Goal: Communication & Community: Answer question/provide support

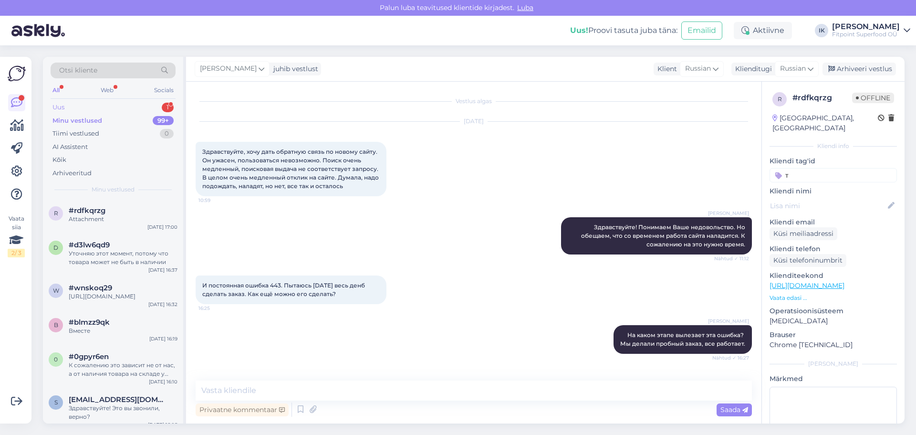
scroll to position [234, 0]
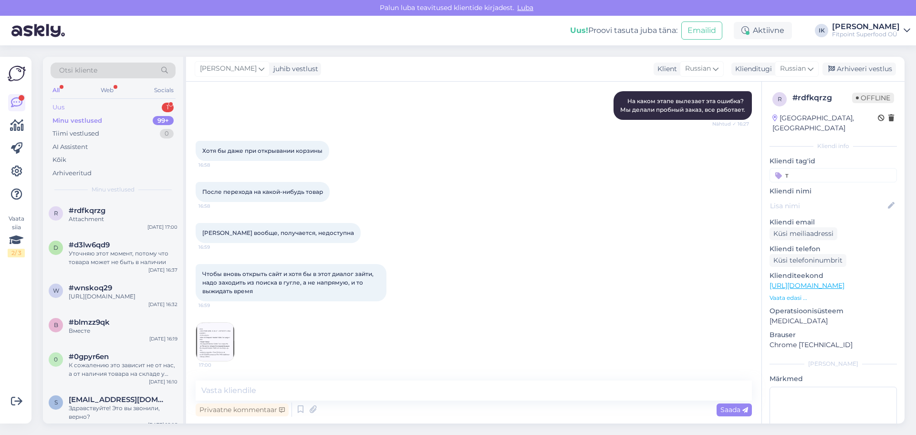
click at [142, 112] on div "Uus 1" at bounding box center [113, 107] width 125 height 13
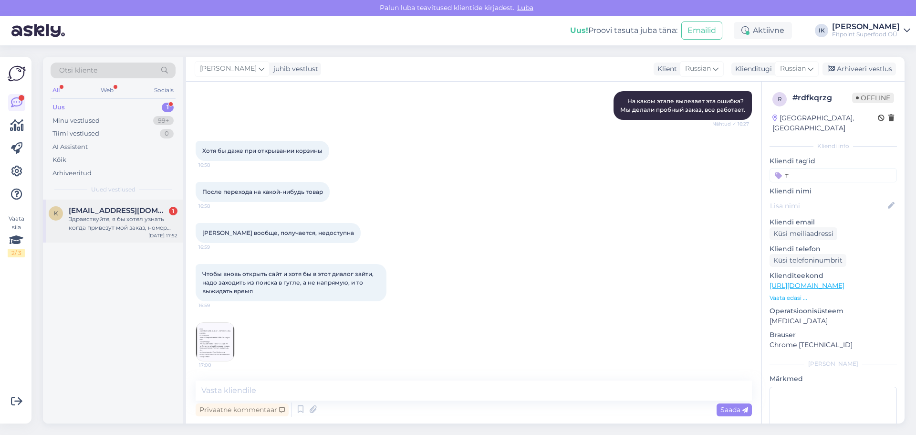
click at [156, 239] on div "k [EMAIL_ADDRESS][DOMAIN_NAME] 1 Здравствуйте, я бы хотел узнать когда привезут…" at bounding box center [113, 220] width 140 height 43
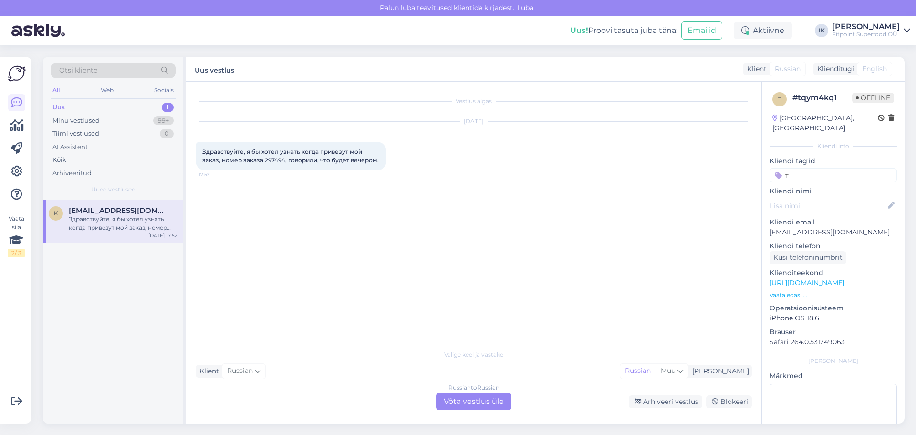
click at [447, 408] on div "Russian to Russian Võta vestlus üle" at bounding box center [473, 401] width 75 height 17
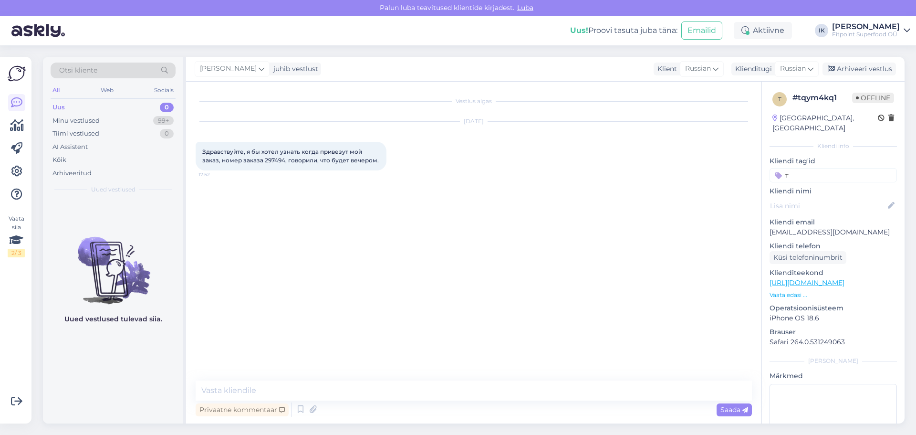
click at [278, 157] on span "Здравствуйте, я бы хотел узнать когда привезут мой заказ, номер заказа 297494, …" at bounding box center [290, 156] width 176 height 16
copy span "297494"
click at [281, 399] on textarea at bounding box center [474, 390] width 556 height 20
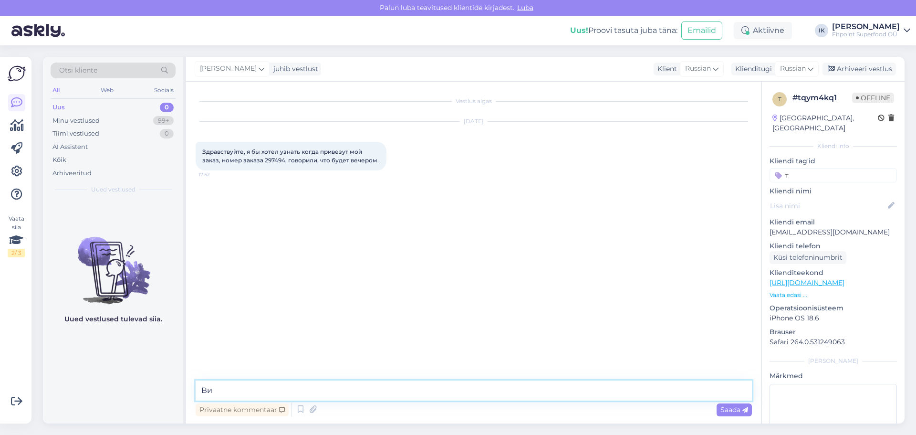
type textarea "В"
type textarea "з"
type textarea "Здравствуйте! Вижу что Ваш заказ отметили. Извините за ожидание!"
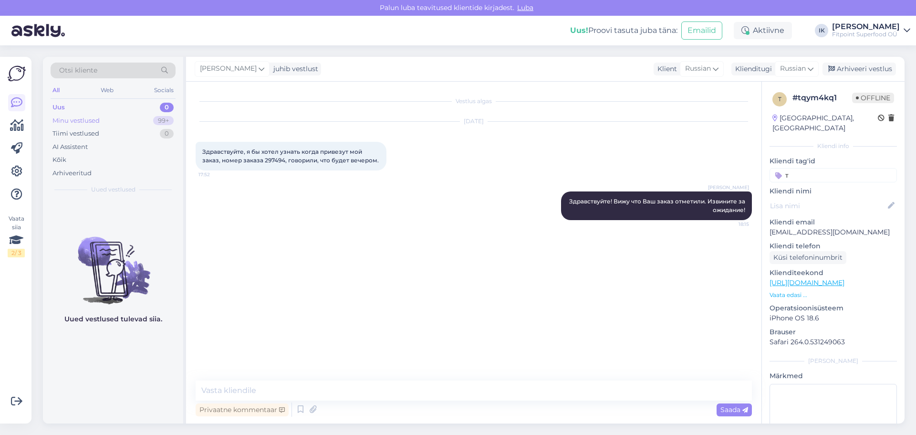
drag, startPoint x: 104, startPoint y: 110, endPoint x: 106, endPoint y: 120, distance: 9.7
click at [106, 111] on div "Uus 0" at bounding box center [113, 107] width 125 height 13
click at [106, 120] on div "Minu vestlused 99+" at bounding box center [113, 120] width 125 height 13
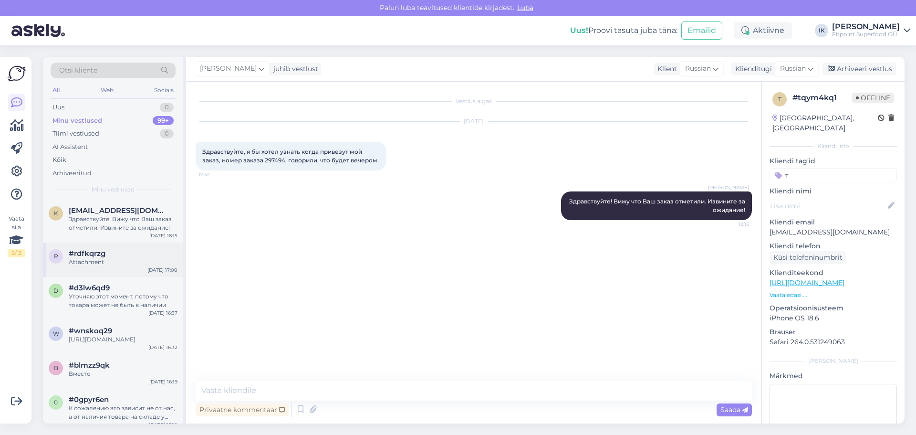
click at [129, 262] on div "Attachment" at bounding box center [123, 262] width 109 height 9
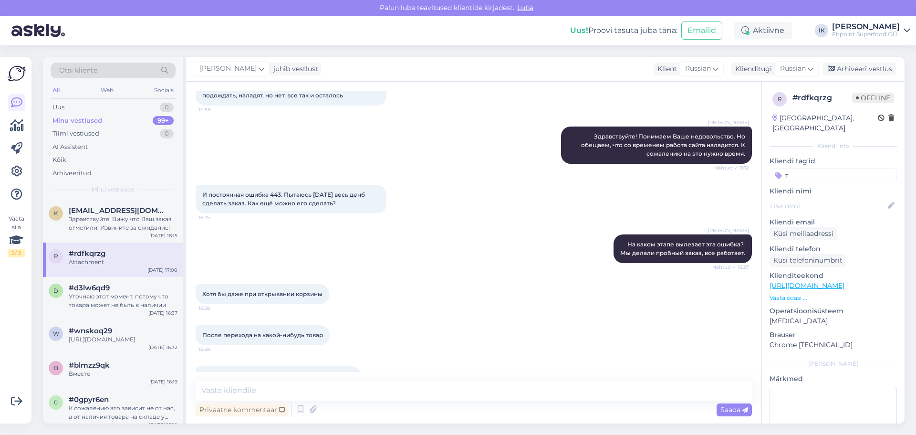
scroll to position [234, 0]
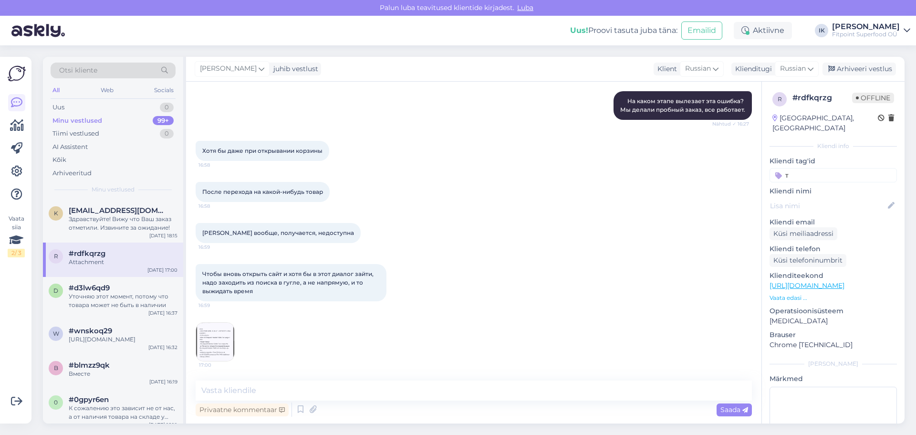
click at [216, 332] on img at bounding box center [215, 341] width 38 height 38
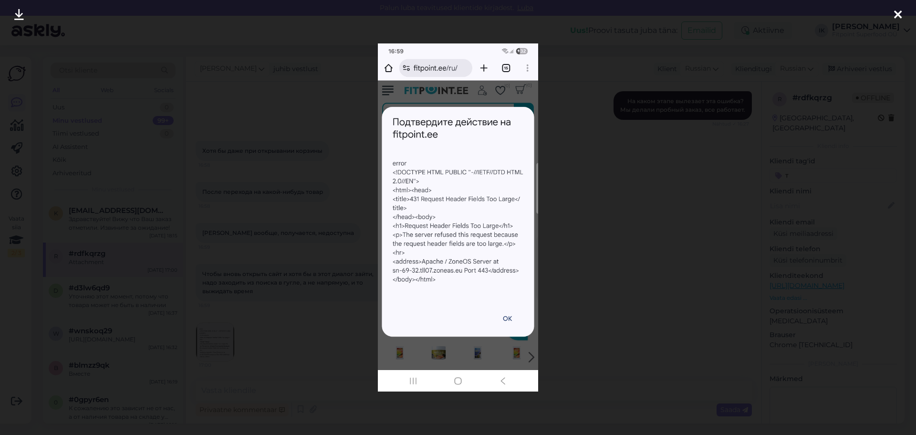
click at [566, 234] on div at bounding box center [458, 217] width 916 height 435
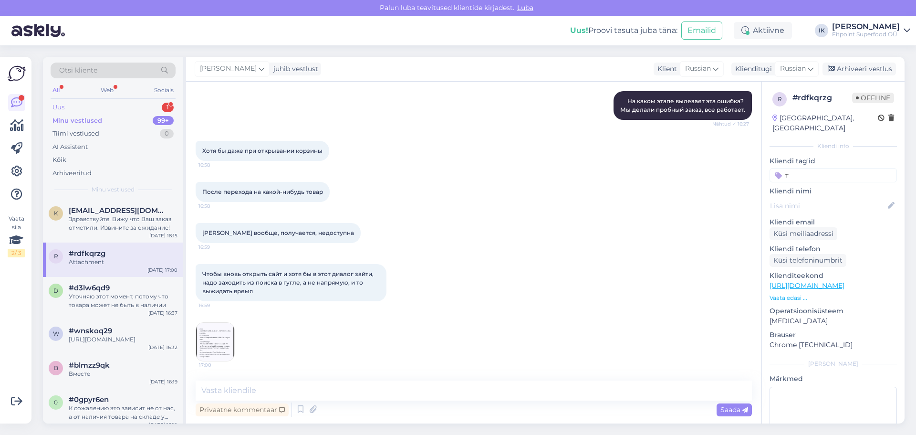
click at [135, 102] on div "Uus 1" at bounding box center [113, 107] width 125 height 13
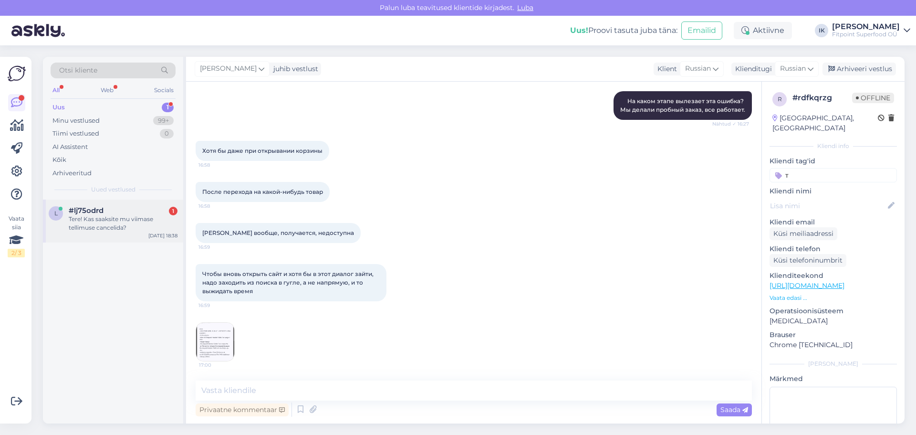
click at [143, 225] on div "Tere! Kas saaksite mu viimase tellimuse cancelida?" at bounding box center [123, 223] width 109 height 17
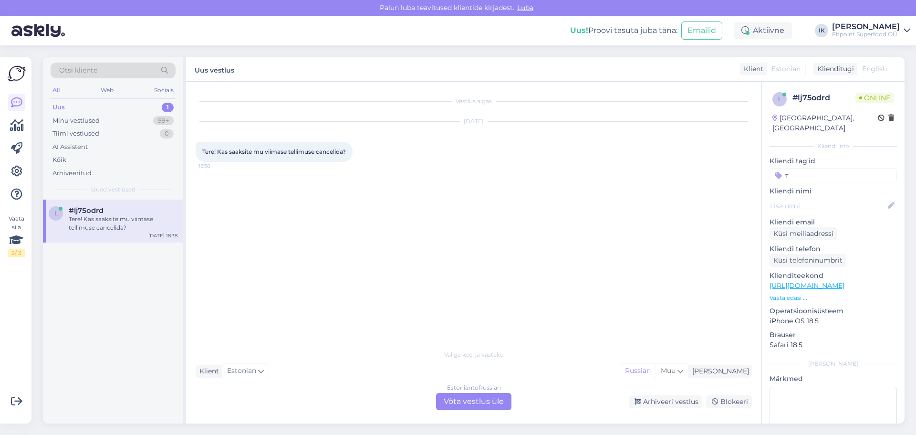
scroll to position [0, 0]
click at [485, 390] on div "Estonian to Russian" at bounding box center [474, 387] width 54 height 9
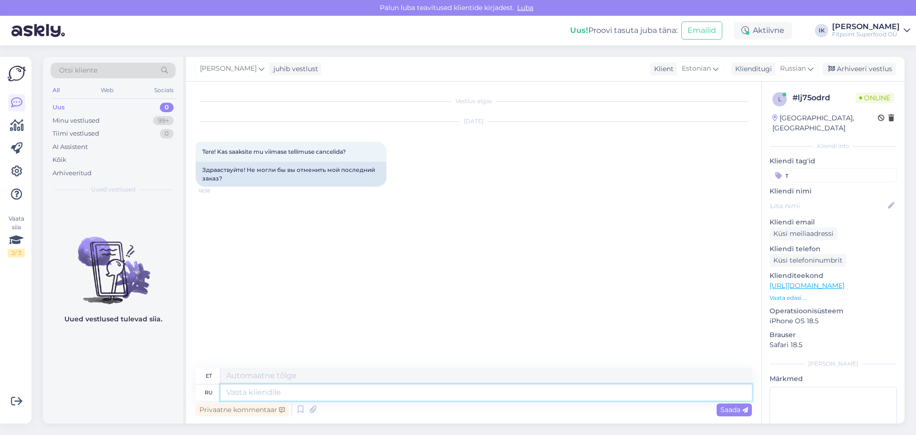
click at [271, 391] on textarea at bounding box center [485, 392] width 531 height 16
type textarea "Здравствуйте!"
type textarea "Tere!"
type textarea "Здравствуйте! Мне ну"
type textarea "Tere! Mina"
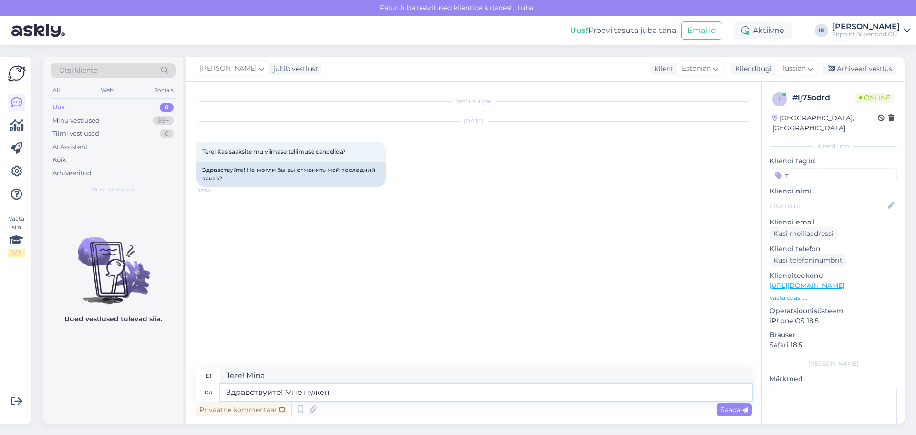
type textarea "Здравствуйте! Мне нужен"
type textarea "Tere! Ma vajan"
type textarea "Здравствуйте! Мне нужен номер зак"
type textarea "Tere! Mul on vaja numbrit"
type textarea "Здравствуйте! Мне нужен номер заказа."
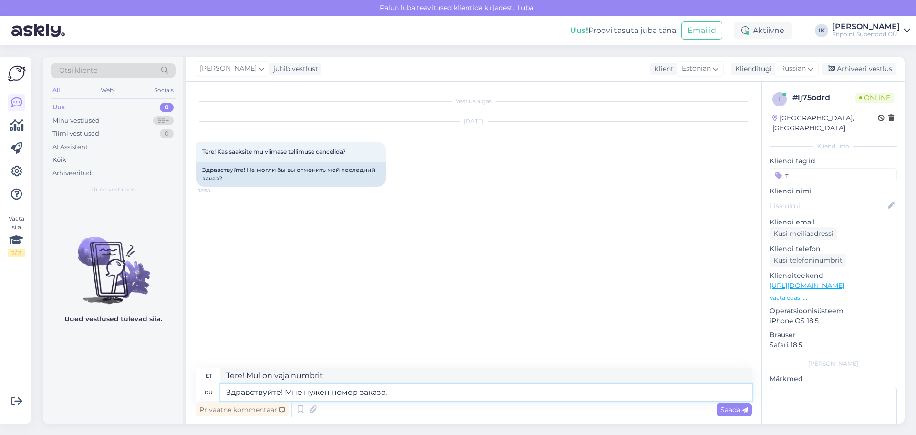
type textarea "Tere! Mul on vaja tellimuse numbrit."
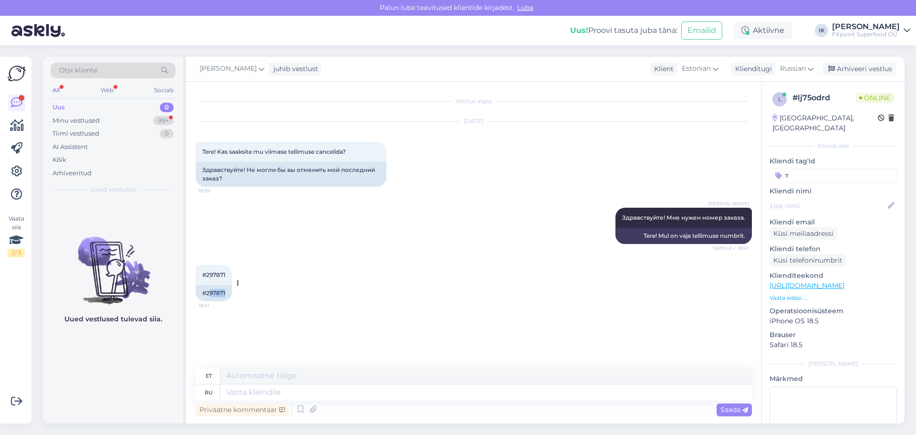
drag, startPoint x: 208, startPoint y: 291, endPoint x: 233, endPoint y: 291, distance: 24.8
click at [232, 291] on div "#297871 18:41 #297871" at bounding box center [214, 283] width 36 height 36
click at [219, 291] on div "#297871" at bounding box center [214, 293] width 36 height 16
drag, startPoint x: 206, startPoint y: 293, endPoint x: 249, endPoint y: 288, distance: 43.7
click at [249, 288] on div "#297871 18:41 #297871" at bounding box center [474, 282] width 556 height 57
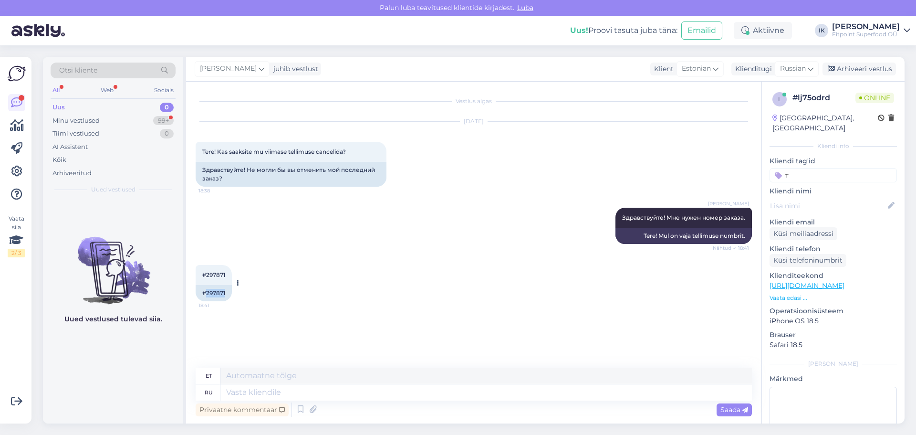
copy div "297871"
click at [291, 394] on textarea at bounding box center [485, 392] width 531 height 16
type textarea "З"
type textarea "Сделаю"
type textarea "Ma teen seda"
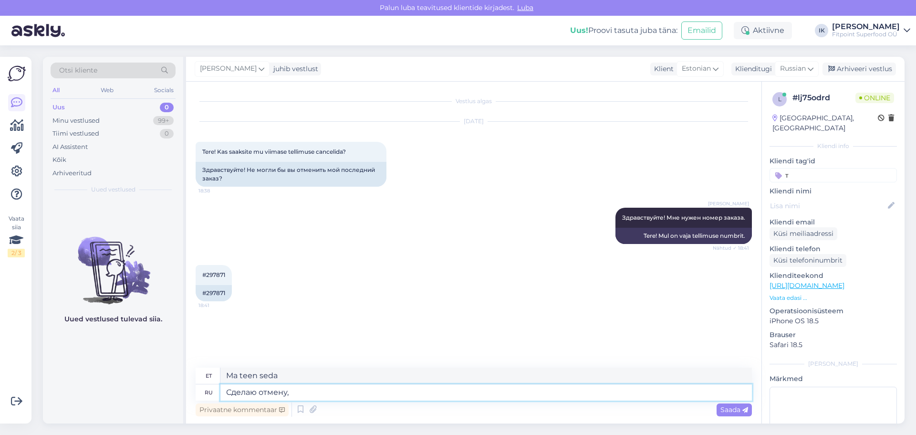
type textarea "Сделаю отмену,"
type textarea "Teen tühistamise,"
type textarea "Сде"
type textarea "Ma teen seda"
type textarea "С"
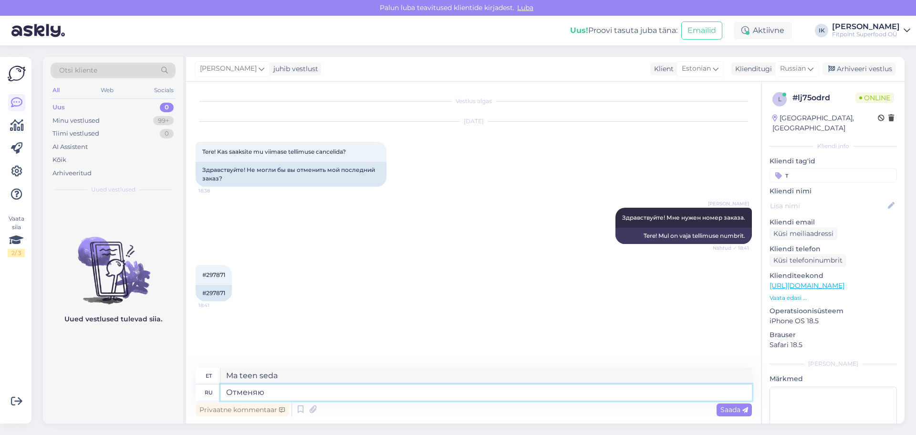
type textarea "Отменяю [PERSON_NAME]"
type textarea "Ma tühistan"
type textarea "Отменяю заказ, во"
type textarea "Ma tühistan tellimuse,"
type textarea "Отменяю заказ, возврат с"
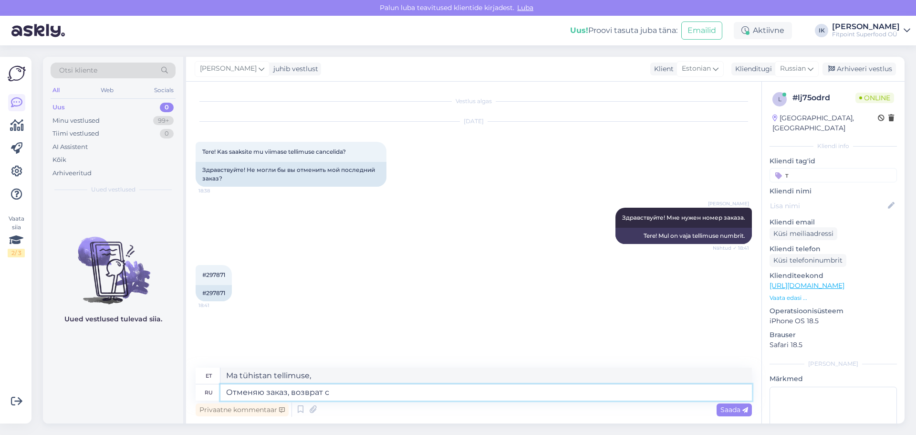
type textarea "Tühistan tellimuse, tagastan"
type textarea "Отменяю заказ, возврат средств з"
type textarea "Tühistan tellimuse, raha tagastan"
type textarea "Отменяю заказ, возврат средств займет око"
type textarea "Tühistan tellimuse, raha tagastamine võtab aega"
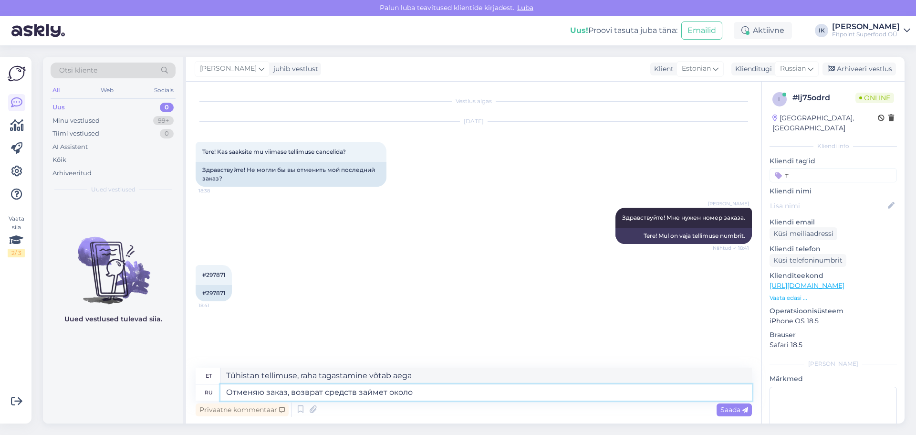
type textarea "Отменяю заказ, возврат средств займет около н"
type textarea "Tühistan tellimuse, raha tagastamine võtab umbes"
type textarea "Отменяю заказ, возврат средств займет около недели."
type textarea "Tühistan tellimuse, raha tagastamine võtab umbes nädala."
type textarea "Отменяю заказ, возврат средств займет около недели. Если бу"
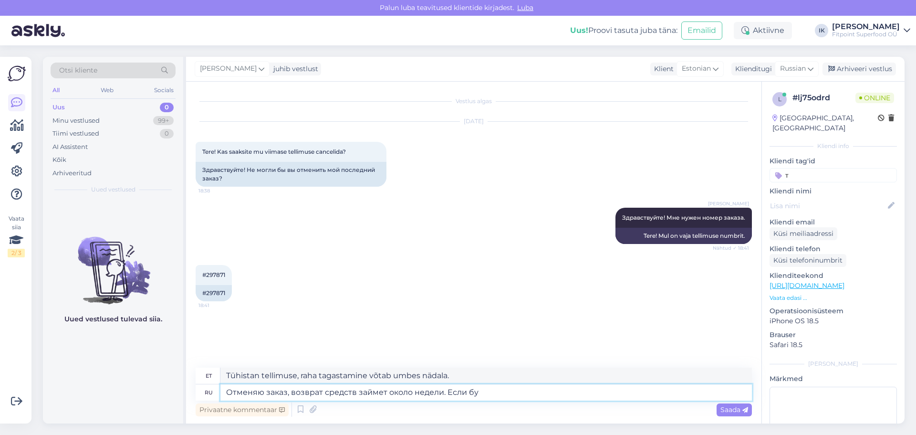
type textarea "Tühistan tellimuse, raha tagastamine võtab umbes nädala. [PERSON_NAME]"
type textarea "Отменяю заказ, возврат средств займет около недели. Если будут вопр"
type textarea "Tühistan tellimuse, raha tagastamine võtab umbes nädala. Kui on mingeid problee…"
type textarea "Отменяю заказ, возврат средств займет около недели. Если будут вопросы-"
type textarea "Tühistan tellimuse, raha tagastamine võtab umbes nädala. Kui teil on küsimusi..."
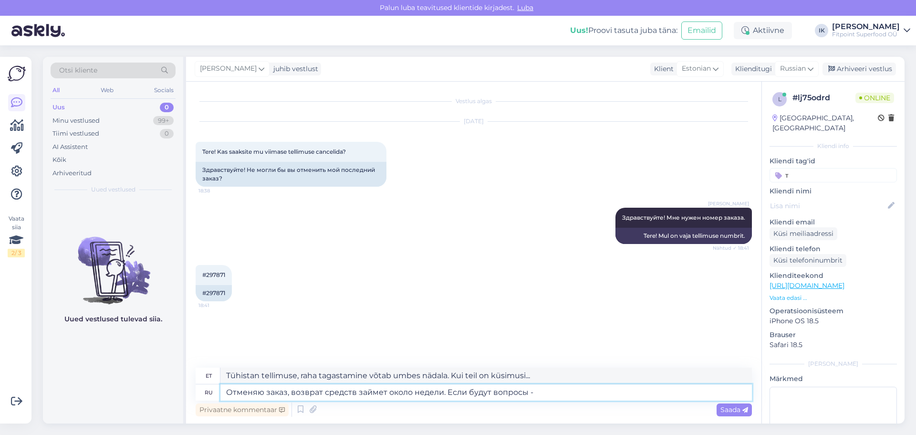
type textarea "Отменяю заказ, возврат средств займет около недели. Если будут вопросы - о"
type textarea "Tühistan tellimuse, raha tagastamine võtab umbes nädala. Kui teil on küsimusi"
type textarea "Отменяю заказ, возврат средств займет около недели. Если будут вопросы - об"
type textarea "Tühistan tellimuse, raha tagastamine võtab umbes nädala. Kui teil on küsimusi -"
type textarea "Отменяю заказ, возврат средств займет около недели. Если будут вопросы - обраща…"
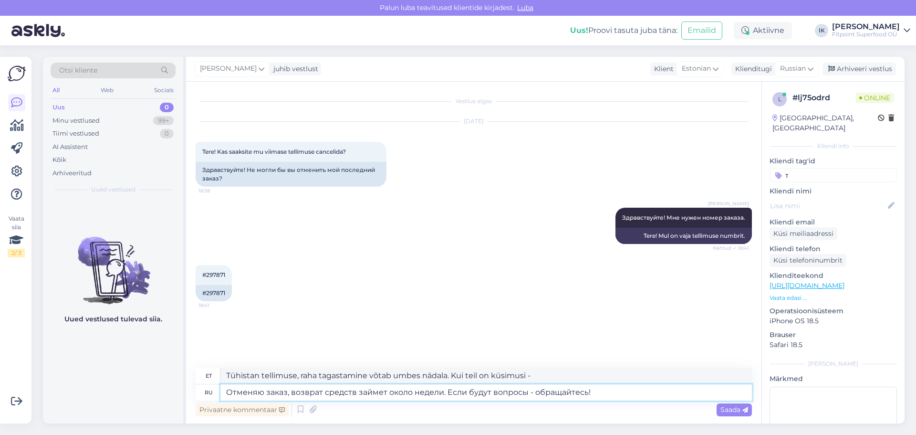
type textarea "Tühistan tellimuse, raha tagastamine võtab umbes nädala. Küsimuste korral võtke…"
type textarea "Отменяю заказ, возврат средств займет около недели. Если будут вопросы - обраща…"
click at [729, 412] on span "Saada" at bounding box center [734, 409] width 28 height 9
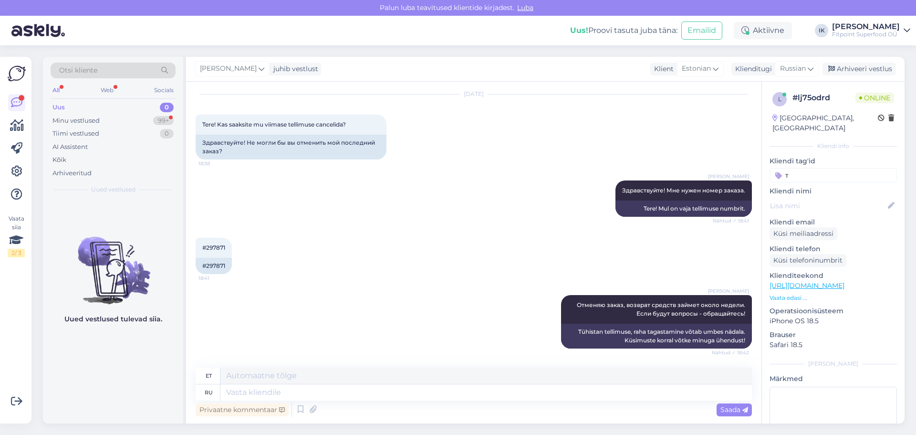
scroll to position [84, 0]
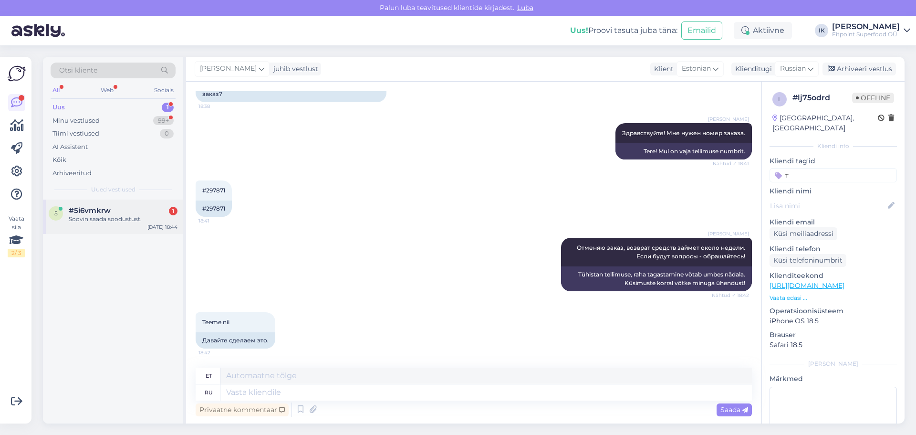
click at [156, 223] on div "Soovin saada soodustust." at bounding box center [123, 219] width 109 height 9
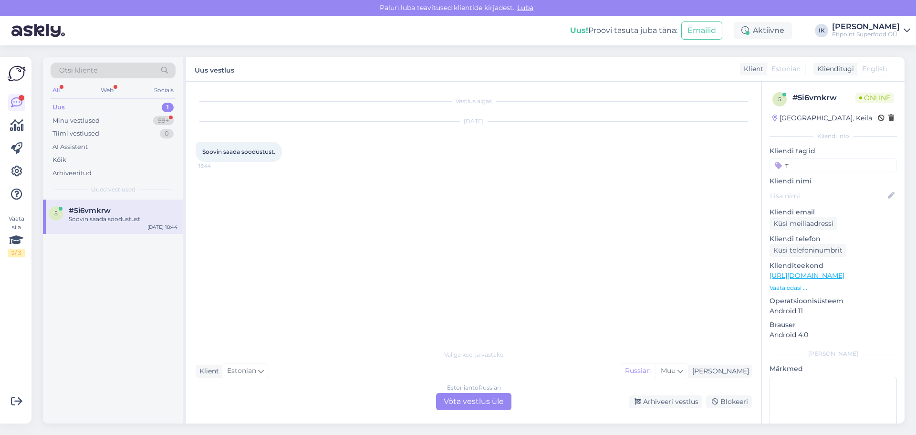
click at [488, 406] on div "Estonian to Russian Võta vestlus üle" at bounding box center [473, 401] width 75 height 17
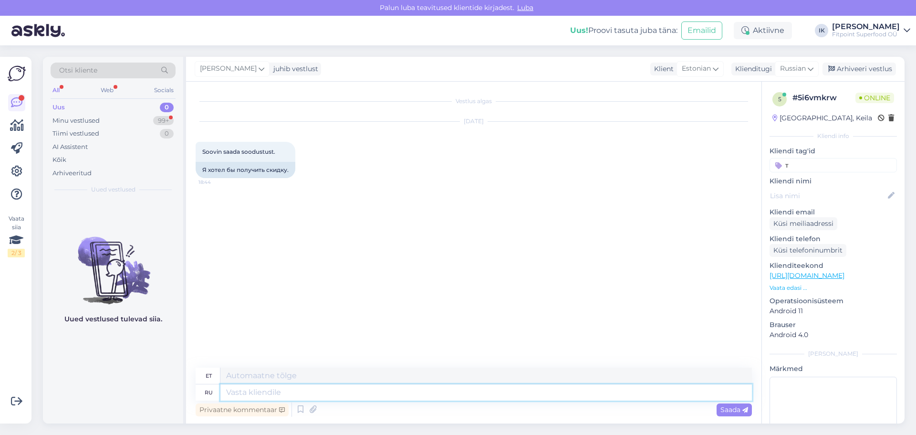
click at [399, 393] on textarea at bounding box center [485, 392] width 531 height 16
type textarea "Здравствуйте!"
type textarea "Tere!"
type textarea "Здравствуйте! Мне н"
type textarea "Tere! Mina"
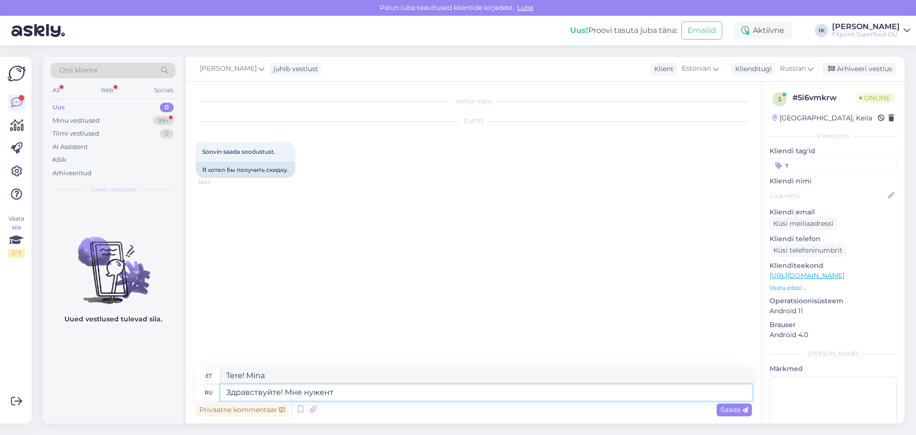
type textarea "Здравствуйте! Мне нужент"
type textarea "Tere! Ma vajan"
type textarea "Здравствуйте! Мне нужен Ваш адре"
type textarea "Tere! Ma vajan sinu"
type textarea "Здравствуйте! Мне нужен Ваш адрес ж"
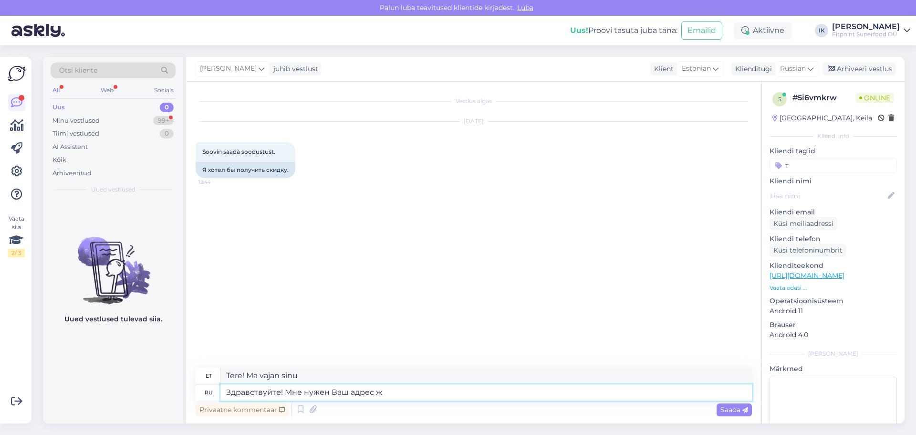
type textarea "Tere! Mul on vaja teie aadressi."
type textarea "Здравствуйте! Мне нужен Ваш адрес электронной почт"
type textarea "Tere! Mul on vaja teie e-posti aadressi."
type textarea "Здравствуйте! Мне нужен Ваш адрес электронной почты."
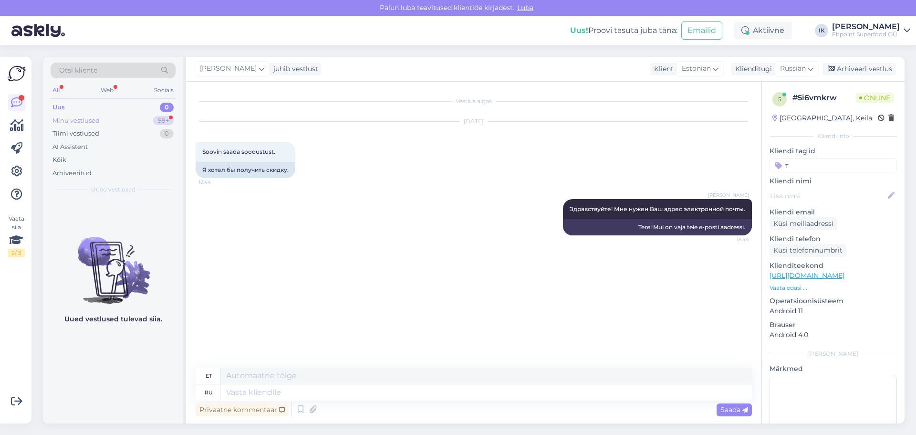
click at [116, 118] on div "Minu vestlused 99+" at bounding box center [113, 120] width 125 height 13
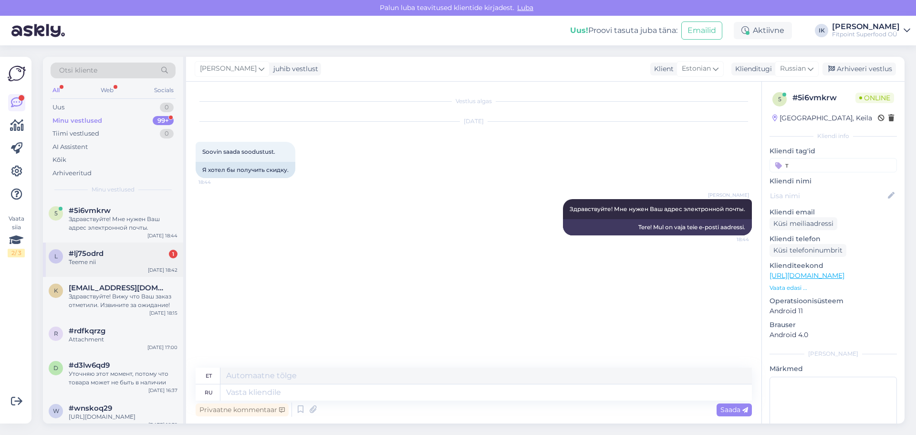
click at [140, 256] on div "#lj75odrd 1" at bounding box center [123, 253] width 109 height 9
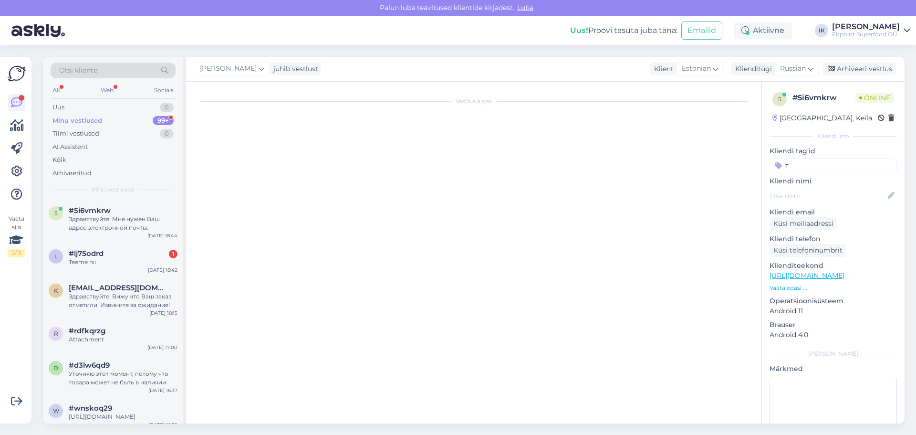
scroll to position [84, 0]
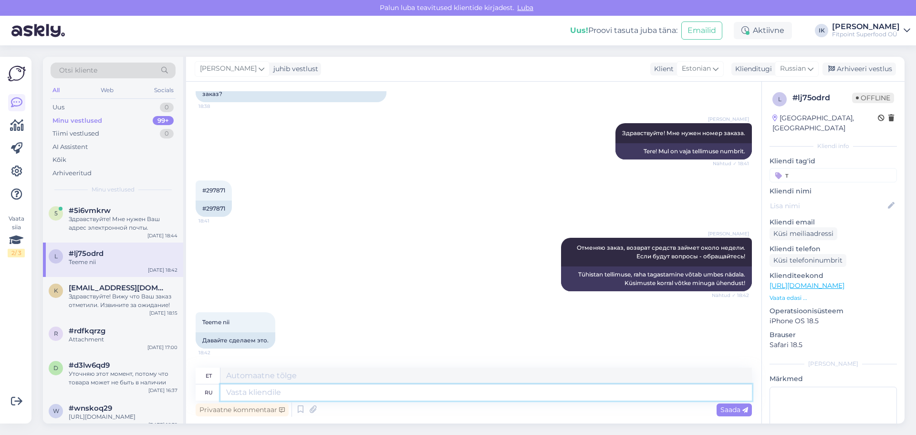
click at [311, 396] on textarea at bounding box center [485, 392] width 531 height 16
click at [122, 216] on div "Здравствуйте! Мне нужен Ваш адрес электронной почты." at bounding box center [123, 223] width 109 height 17
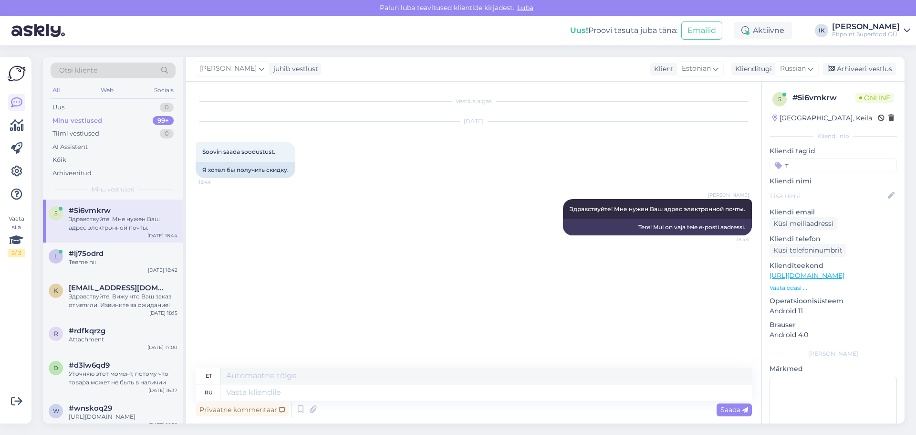
scroll to position [0, 0]
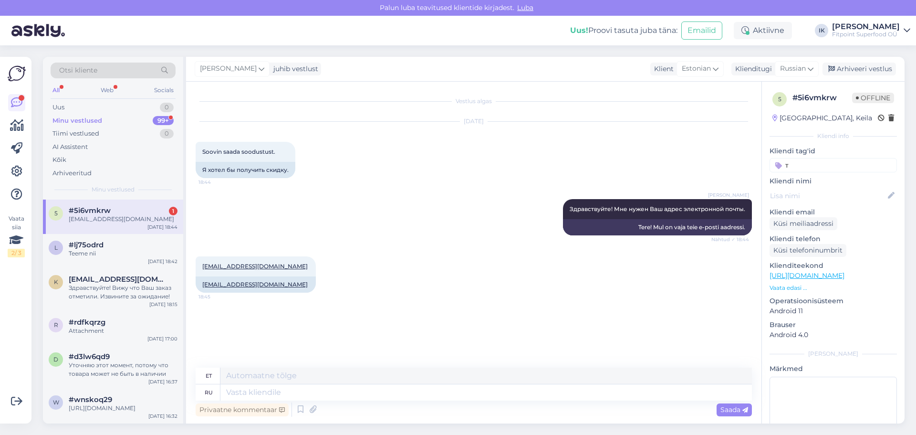
click at [151, 223] on div "[EMAIL_ADDRESS][DOMAIN_NAME]" at bounding box center [123, 219] width 109 height 9
drag, startPoint x: 251, startPoint y: 282, endPoint x: 195, endPoint y: 285, distance: 56.4
click at [195, 285] on div "Vestlus algas [DATE] Soovin saada soodustust. 18:44 Я хотел бы получить скидку.…" at bounding box center [473, 253] width 575 height 342
copy link "[EMAIL_ADDRESS][DOMAIN_NAME]"
click at [252, 389] on textarea at bounding box center [485, 392] width 531 height 16
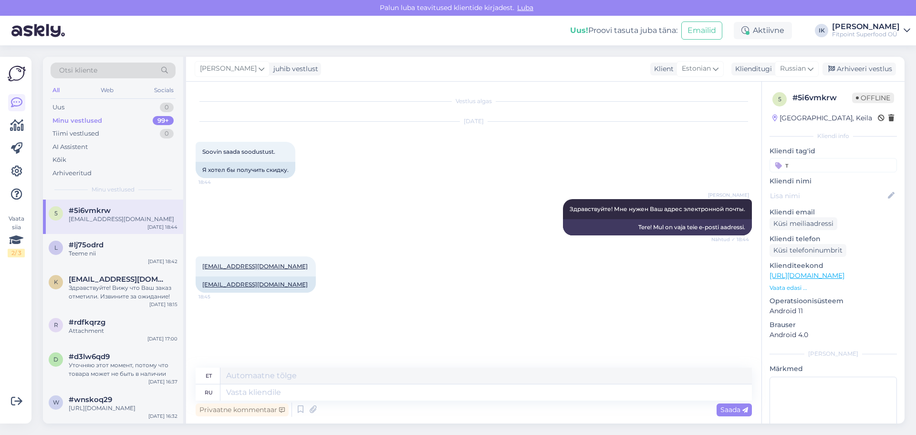
click at [267, 402] on div "Privaatne kommentaar Saada" at bounding box center [474, 409] width 556 height 18
click at [269, 389] on textarea at bounding box center [485, 392] width 531 height 16
type textarea "D"
type textarea "Вам на"
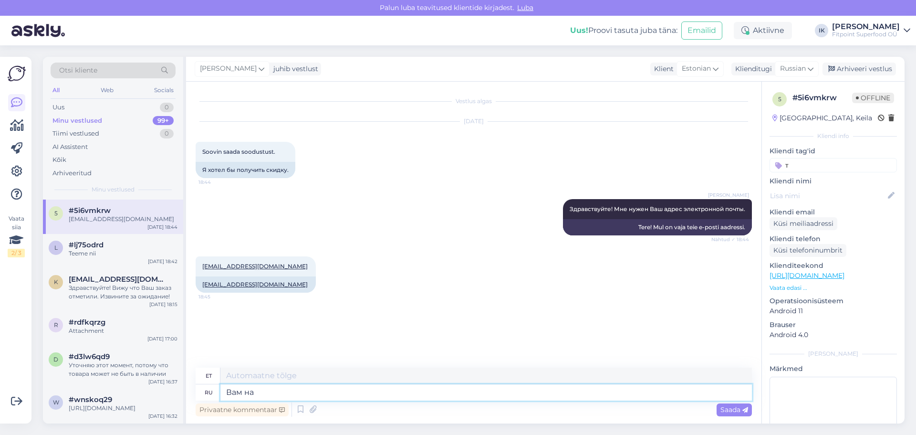
type textarea "Sulle"
type textarea "Вам на п"
type textarea "Pole tänu väärt"
type textarea "Вам на почту дол"
type textarea "Teie e-posti aadressile"
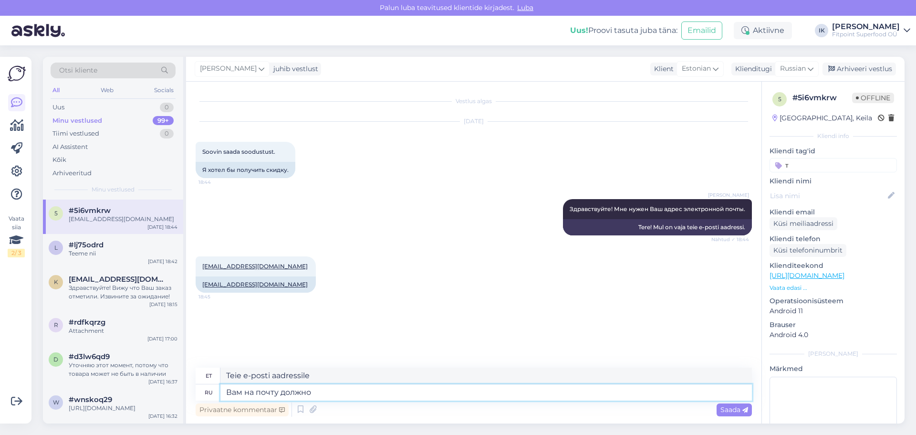
type textarea "Вам на почту должно"
type textarea "Sa peaksid selle e-posti teel saama"
type textarea "Вам на почту должно прийти письмо [PERSON_NAME]"
type textarea "Sa peaksid saama kirja e-posti teel"
type textarea "Вам на почту должно прийти письмо с пр"
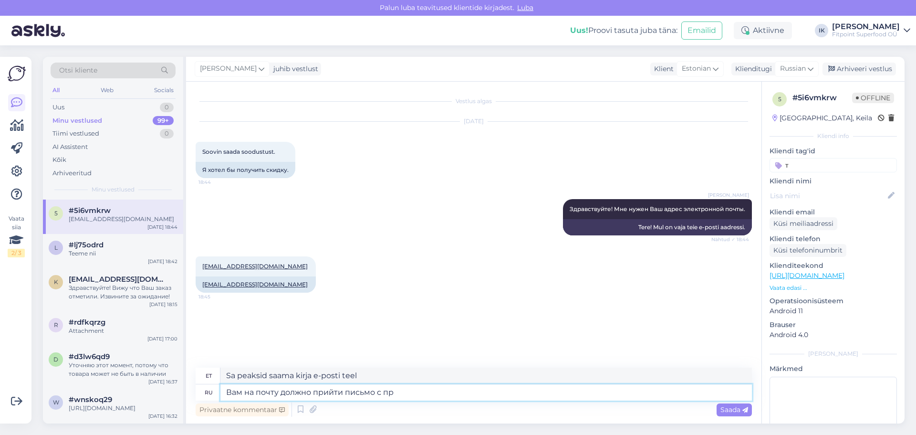
type textarea "Sa peaksid saama e-kirja, milles on kirjas"
type textarea "Вам на почту должно прийти письмо с промокодом ."
type textarea "Sa peaksid saama e-kirja sooduskoodiga."
type textarea "Вам на почту должно прийти письмо с промокодом. Проверьте обя"
type textarea "Sa peaksid saama meili sooduskoodiga. Vaata seda."
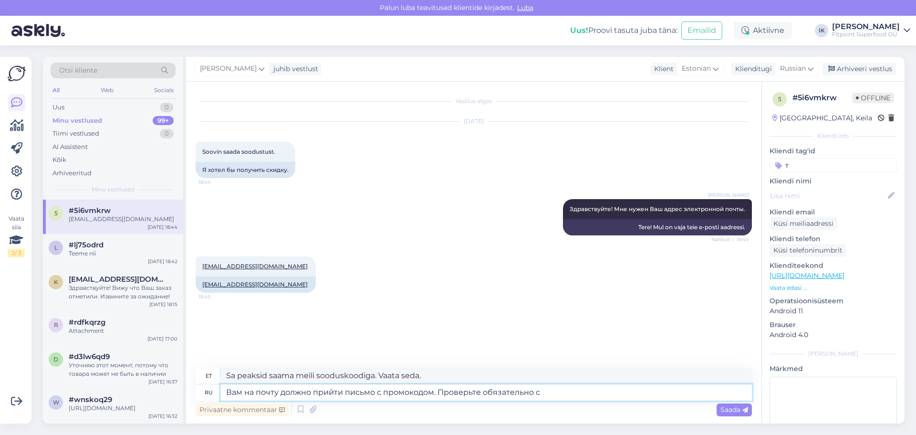
type textarea "Вам на почту должно прийти письмо с промокодом. Проверьте обязательно сп"
type textarea "Sa peaksid saama sooduskoodiga e-kirja. Kontrolli seda kindlasti."
type textarea "Вам на почту должно прийти письмо с промокодом. Проверьте обязательно спамю"
type textarea "Sa peaksid saama sooduskoodiga e-kirja. Kontrolli kindlasti oma rämpsposti."
type textarea "Вам на почту должно прийти письмо с промокодом. Проверьте обязательно спам."
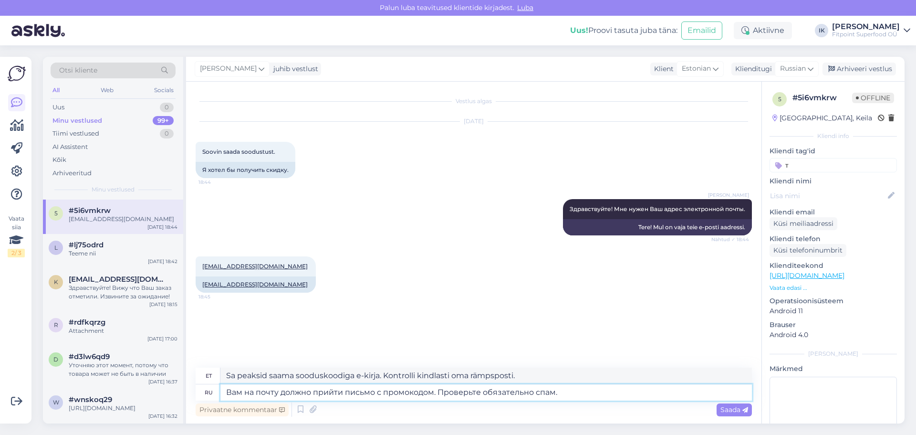
type textarea "Sa peaksid saama e-kirja sooduskoodiga. Kontrolli kindlasti oma rämpsposti."
type textarea "Вам на почту должно прийти письмо с промокодом. Проверьте обязательно спам."
click at [415, 378] on textarea "Sa peaksid saama e-kirja sooduskoodiga. Kontrolli kindlasti oma rämpsposti." at bounding box center [485, 375] width 531 height 16
click at [591, 392] on textarea "Вам на почту должно прийти письмо с промокодом. Проверьте обязательно спам." at bounding box center [485, 392] width 531 height 16
click at [725, 417] on div "Privaatne kommentaar Saada" at bounding box center [474, 409] width 556 height 18
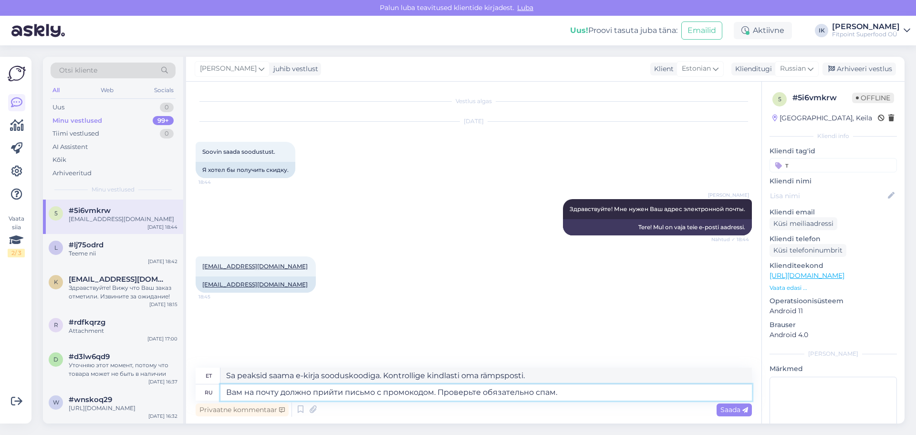
click at [258, 391] on textarea "Вам на почту должно прийти письмо с промокодом. Проверьте обязательно спам." at bounding box center [485, 392] width 531 height 16
click at [233, 394] on textarea "Вам на почту должно прийти письмо с промокодом. Проверьте обязательно спам." at bounding box center [485, 392] width 531 height 16
click at [229, 375] on textarea "Sa peaksid saama e-kirja sooduskoodiga. Kontrollige kindlasti oma rämpsposti." at bounding box center [485, 375] width 531 height 16
click at [266, 376] on textarea "Te peaksid saama e-kirja sooduskoodiga. Kontrollige kindlasti oma rämpsposti." at bounding box center [485, 375] width 531 height 16
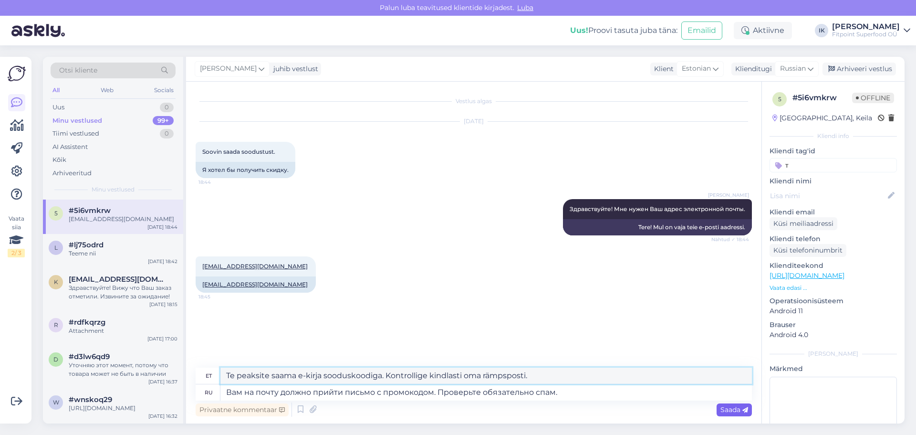
type textarea "Te peaksite saama e-kirja sooduskoodiga. Kontrollige kindlasti oma rämpsposti."
click at [721, 408] on span "Saada" at bounding box center [734, 409] width 28 height 9
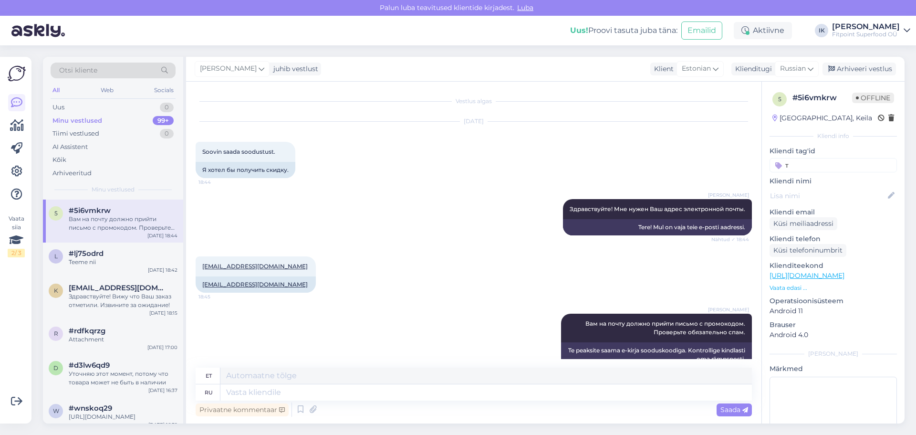
scroll to position [19, 0]
